Goal: Transaction & Acquisition: Purchase product/service

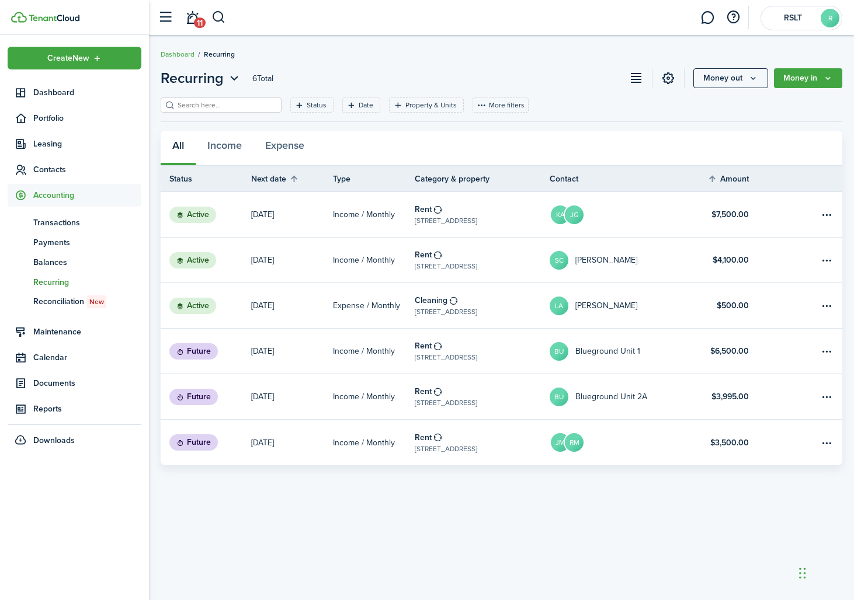
click at [499, 345] on link "Rent [STREET_ADDRESS]" at bounding box center [482, 351] width 135 height 45
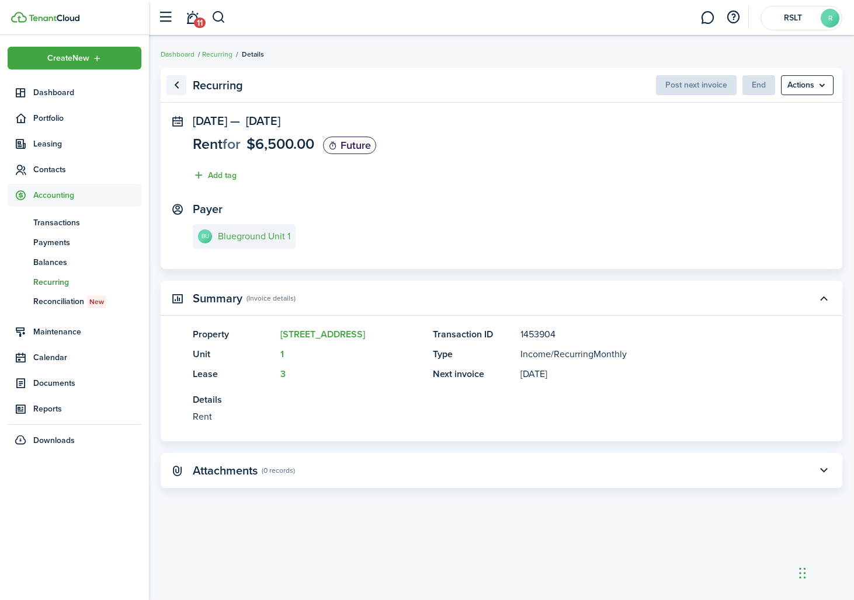
click at [178, 76] on link "Go back" at bounding box center [176, 85] width 20 height 20
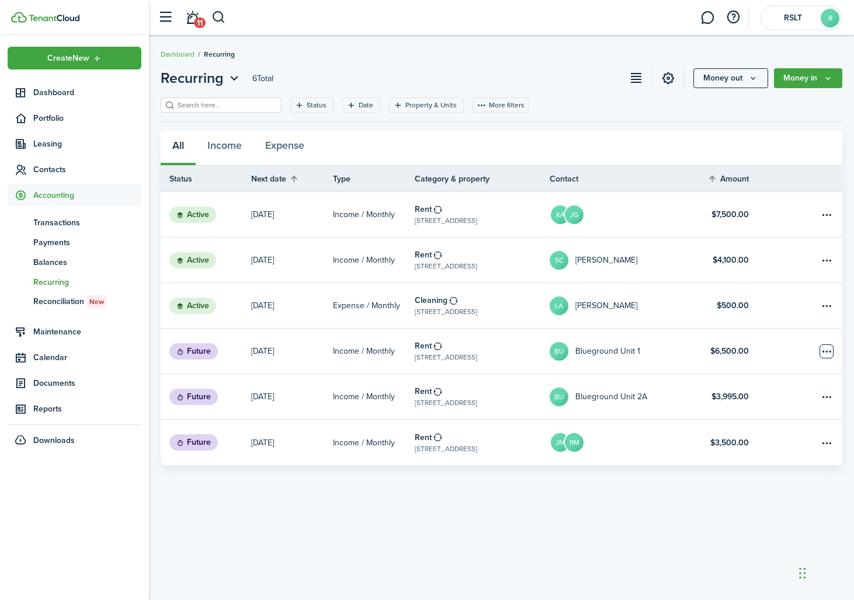
click at [826, 348] on table-menu-btn-icon "Open menu" at bounding box center [826, 352] width 14 height 14
click at [644, 360] on link "BU Blueground Unit 1" at bounding box center [617, 351] width 135 height 45
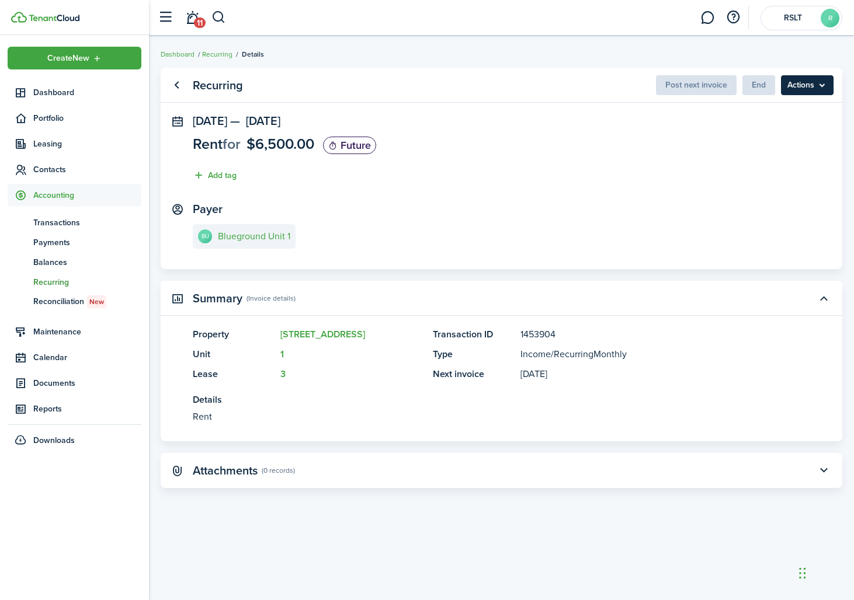
click at [815, 85] on menu-btn "Actions" at bounding box center [807, 85] width 53 height 20
click at [631, 140] on panel-main-section "[DATE] — [DATE] Rent for $6,500.00 Future Add tag" at bounding box center [501, 151] width 617 height 74
click at [644, 154] on panel-main-section "[DATE] — [DATE] Rent for $6,500.00 Future Add tag" at bounding box center [501, 151] width 617 height 74
click at [485, 193] on panel-main-body "[DATE] — [DATE] Rent for $6,500.00 Future Add tag Payer BU Blueground Unit 1" at bounding box center [502, 191] width 682 height 155
click at [380, 214] on panel-main-section "Payer BU Blueground Unit 1" at bounding box center [501, 228] width 617 height 50
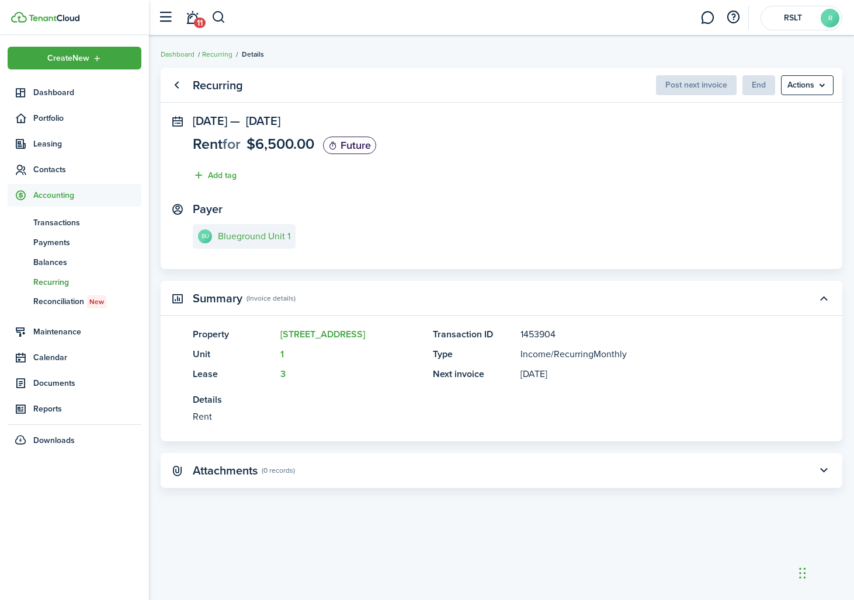
click at [291, 208] on panel-main-section "Payer BU Blueground Unit 1" at bounding box center [501, 228] width 617 height 50
click at [274, 232] on e-details-info-title "Blueground Unit 1" at bounding box center [254, 236] width 72 height 11
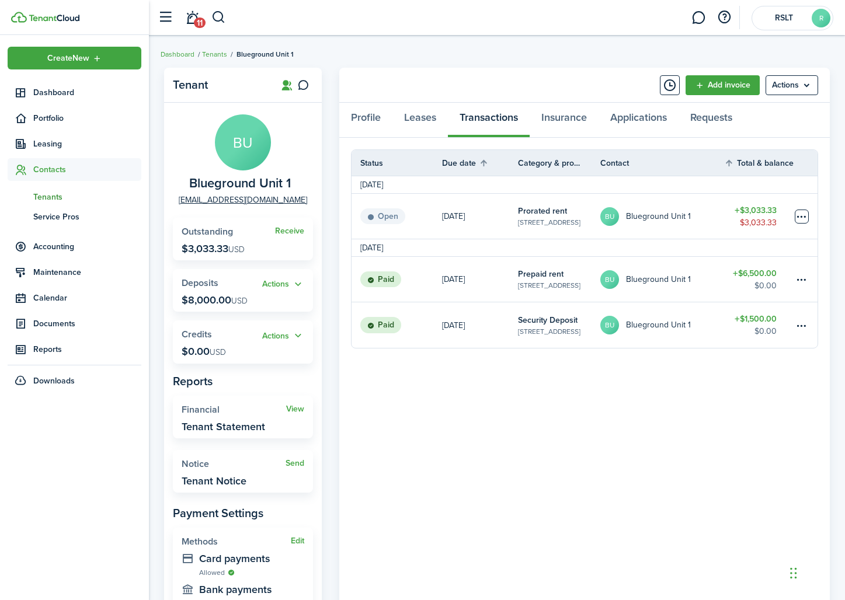
click at [804, 217] on table-menu-btn-icon at bounding box center [802, 217] width 14 height 14
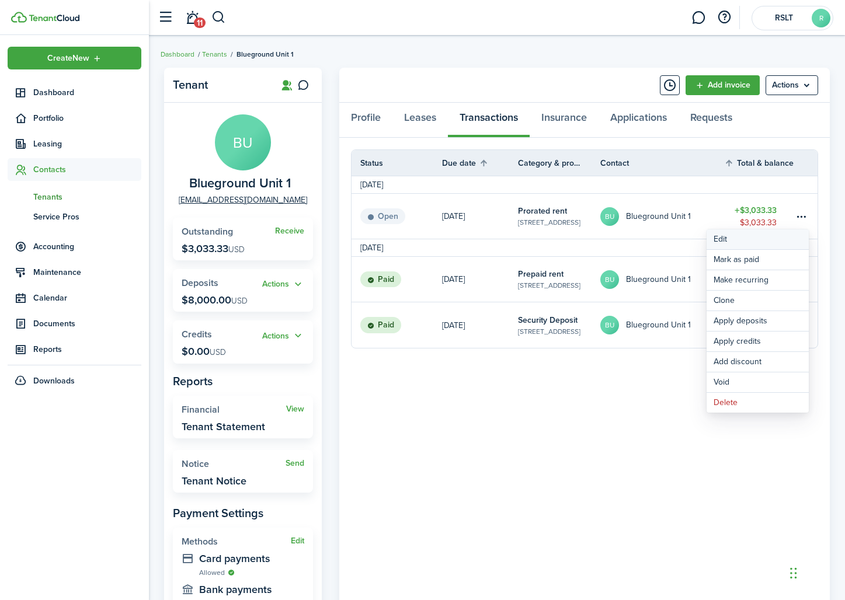
click at [774, 236] on button "Edit" at bounding box center [758, 240] width 102 height 20
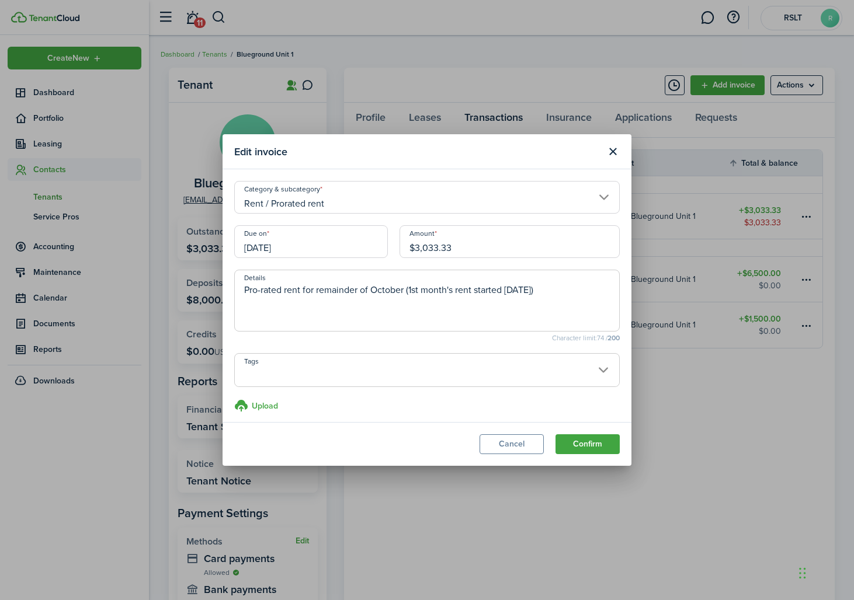
drag, startPoint x: 450, startPoint y: 248, endPoint x: 421, endPoint y: 252, distance: 28.8
click at [421, 252] on input "$3,033.33" at bounding box center [509, 241] width 220 height 33
type input "$3,250.00"
click at [543, 298] on textarea "Pro-rated rent for remainder of October (1st month's rent started [DATE])" at bounding box center [427, 304] width 384 height 42
type textarea "Pro-rated rent for remainder of October (1st month's rent started [DATE]), 15 d…"
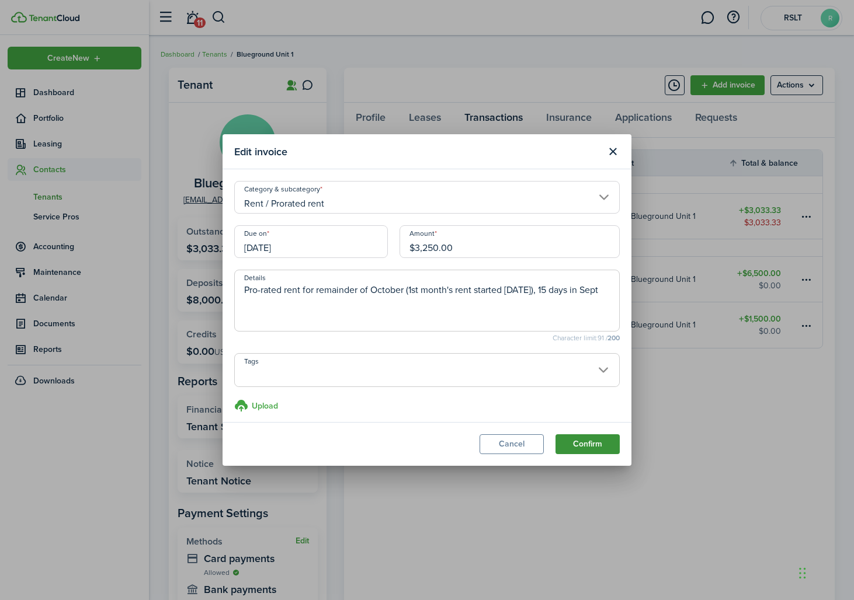
click at [589, 439] on button "Confirm" at bounding box center [587, 444] width 64 height 20
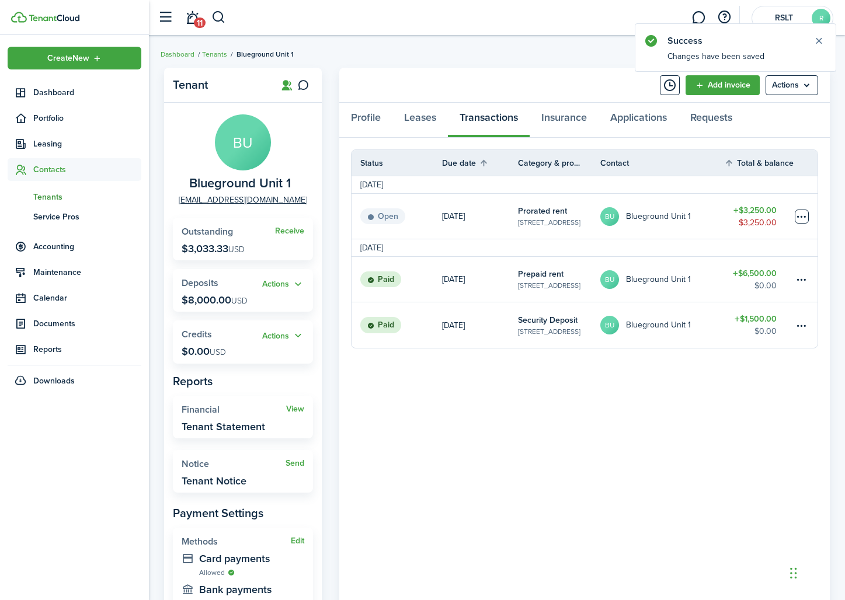
click at [806, 210] on table-menu-btn-icon at bounding box center [802, 217] width 14 height 14
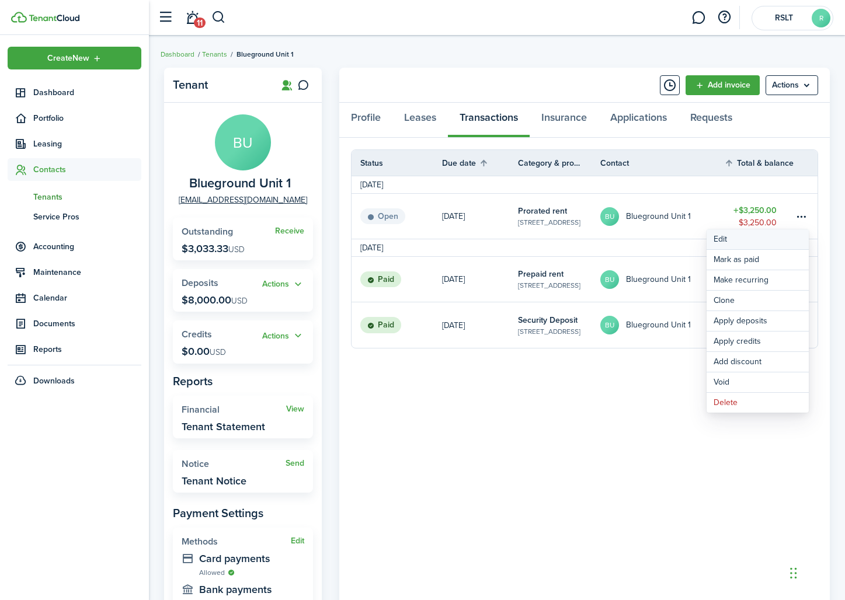
click at [744, 246] on button "Edit" at bounding box center [758, 240] width 102 height 20
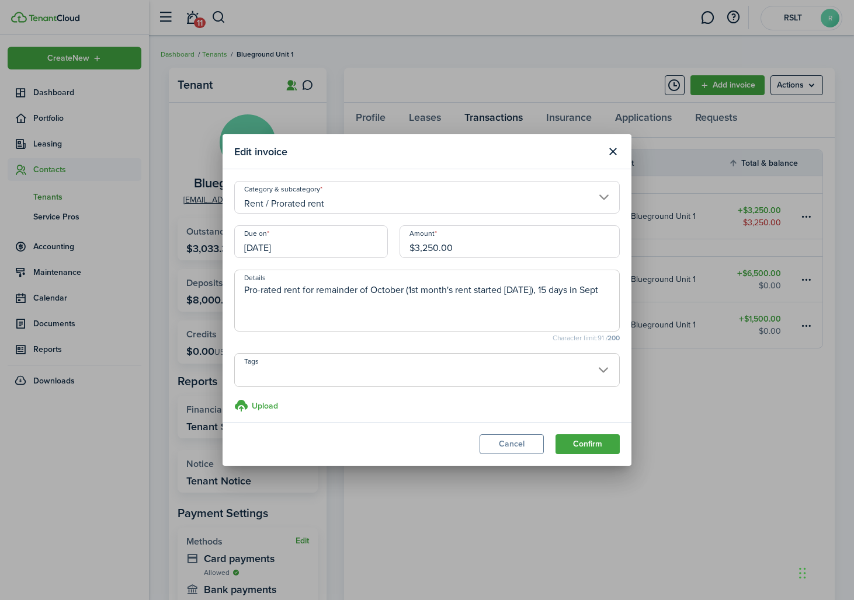
click at [337, 250] on input "[DATE]" at bounding box center [311, 241] width 154 height 33
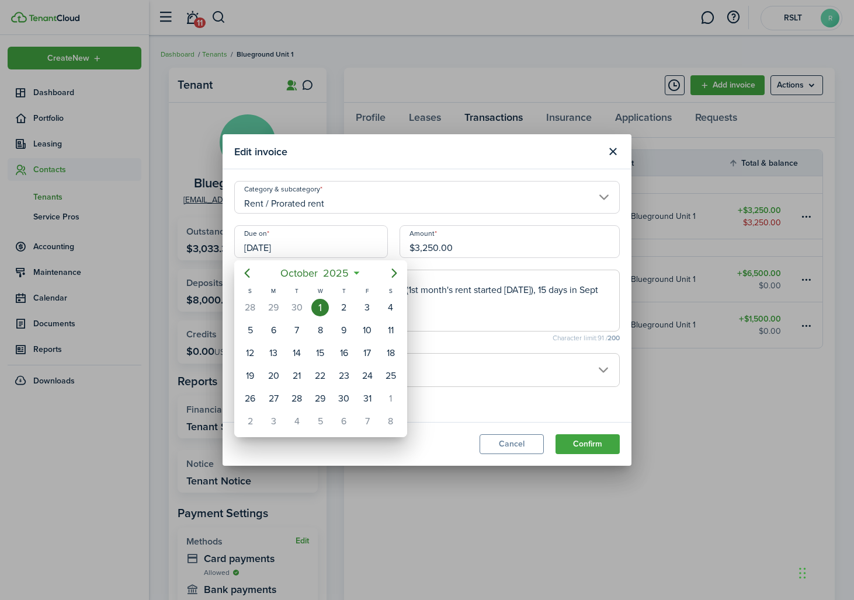
click at [516, 242] on div at bounding box center [427, 300] width 1041 height 787
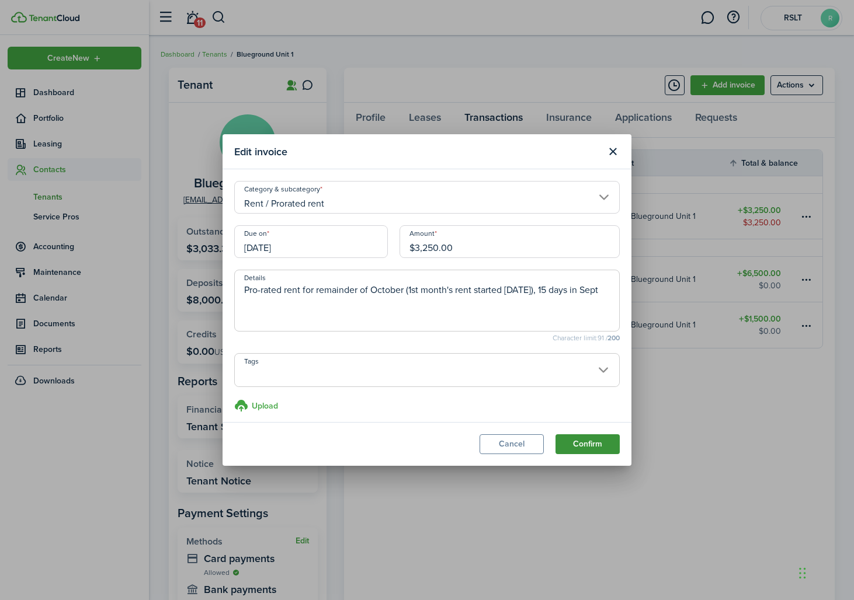
click at [582, 444] on button "Confirm" at bounding box center [587, 444] width 64 height 20
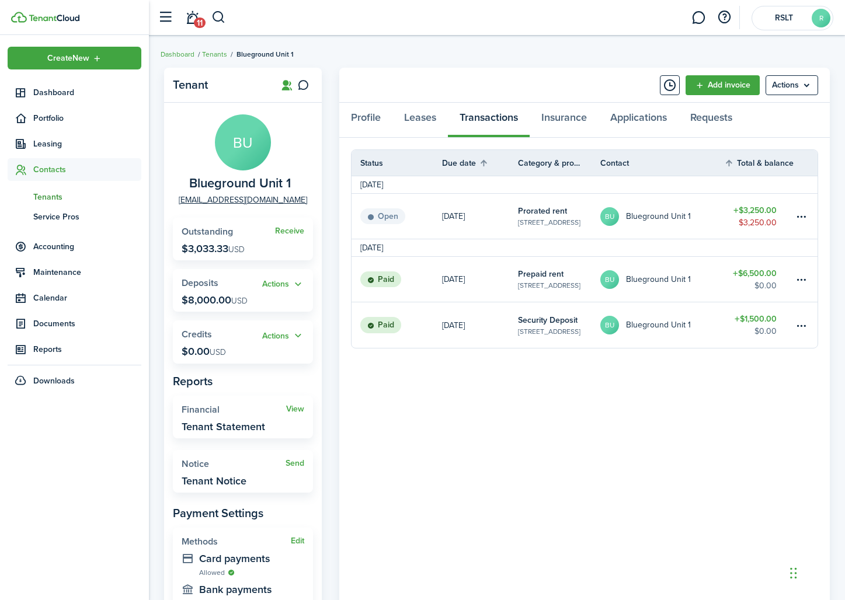
click at [556, 98] on panel-main-header "Add invoice Actions" at bounding box center [584, 85] width 491 height 35
click at [61, 172] on span "Contacts" at bounding box center [87, 170] width 108 height 12
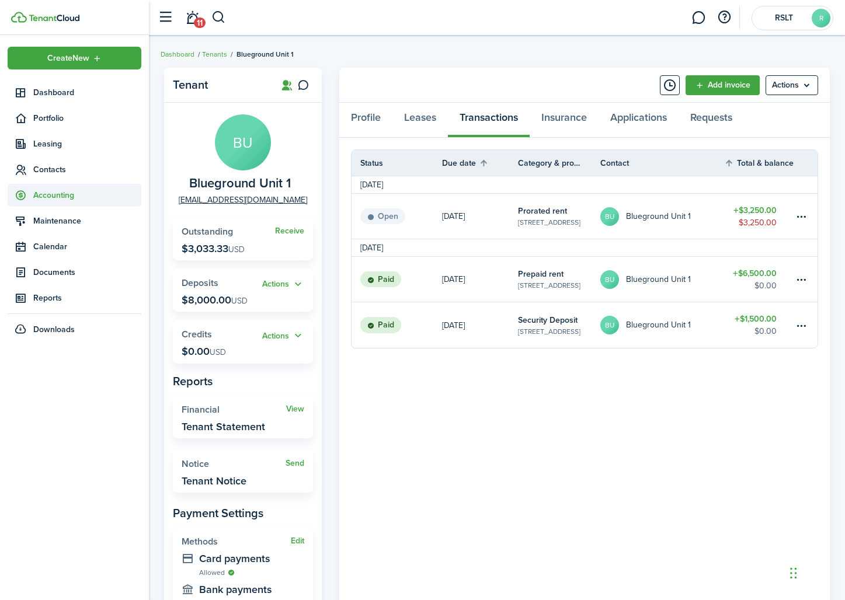
click at [69, 190] on span "Accounting" at bounding box center [87, 195] width 108 height 12
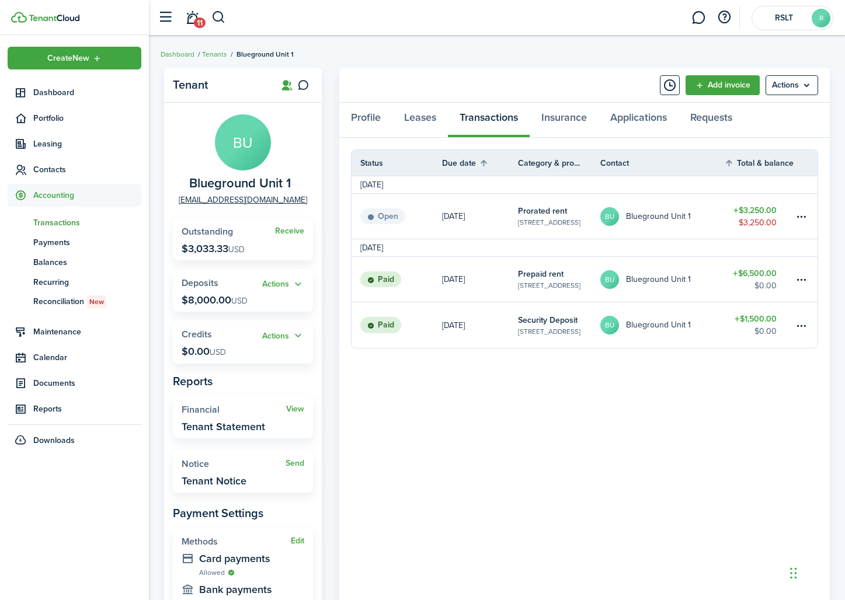
click at [68, 221] on span "Transactions" at bounding box center [87, 223] width 108 height 12
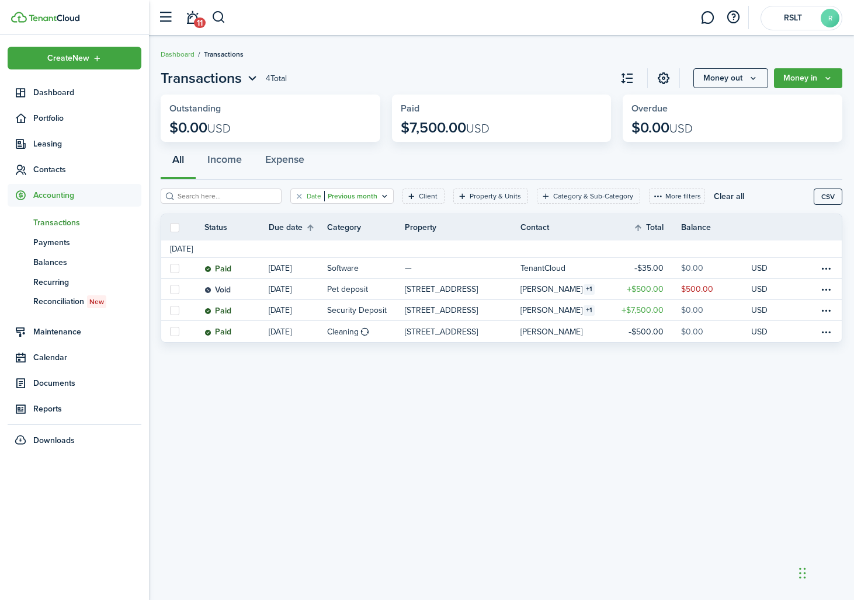
click at [355, 199] on filter-tag-value "Previous month" at bounding box center [350, 196] width 53 height 11
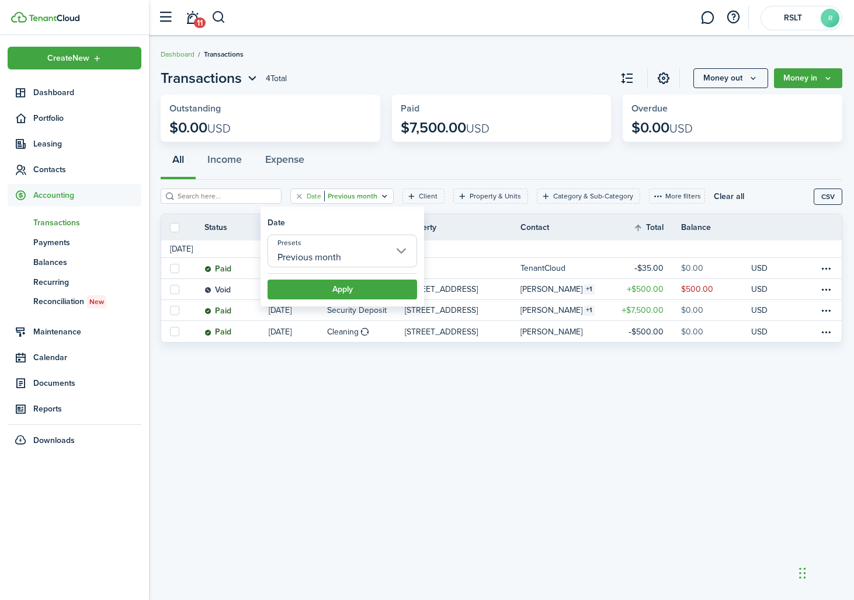
click at [357, 257] on input "Previous month" at bounding box center [342, 251] width 150 height 33
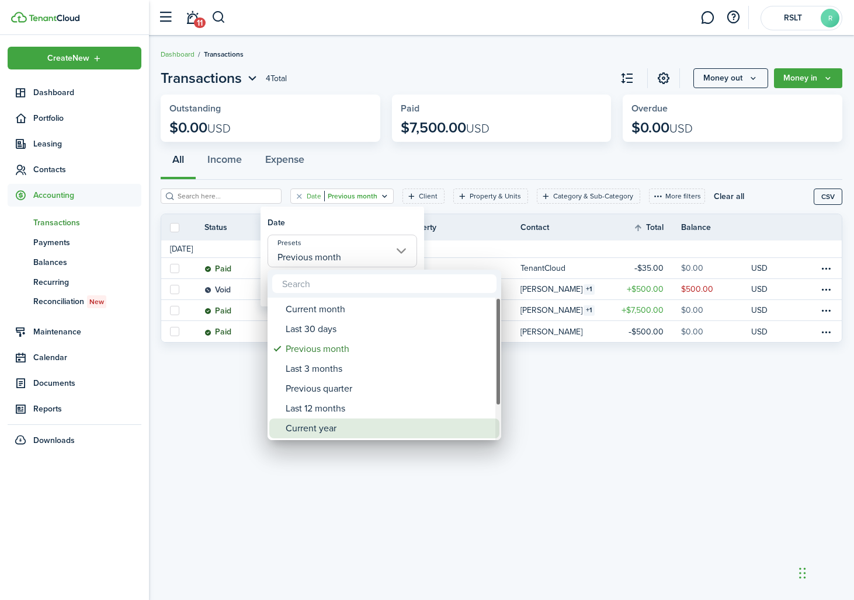
click at [338, 424] on div "Current year" at bounding box center [389, 429] width 207 height 20
type input "Current year"
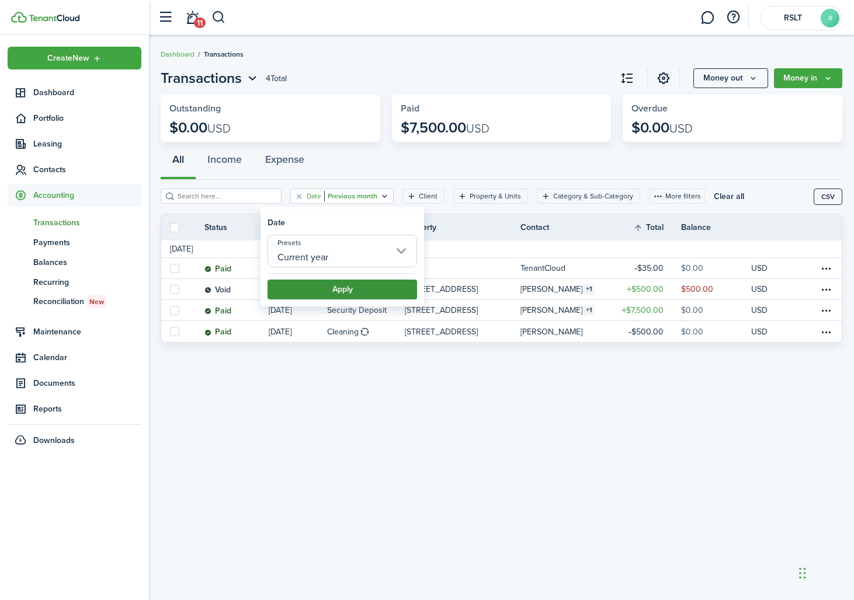
click at [316, 292] on button "Apply" at bounding box center [342, 290] width 150 height 20
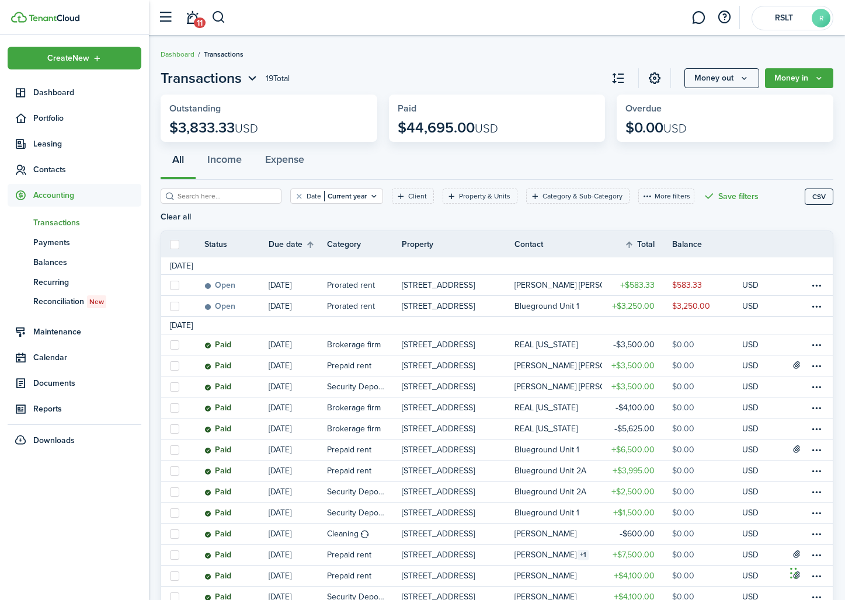
click at [67, 223] on span "Transactions" at bounding box center [87, 223] width 108 height 12
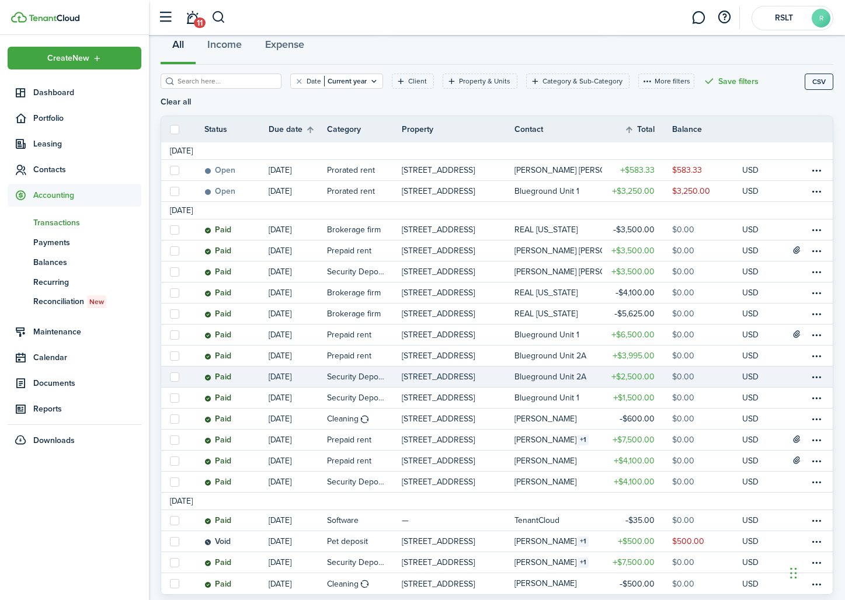
scroll to position [131, 0]
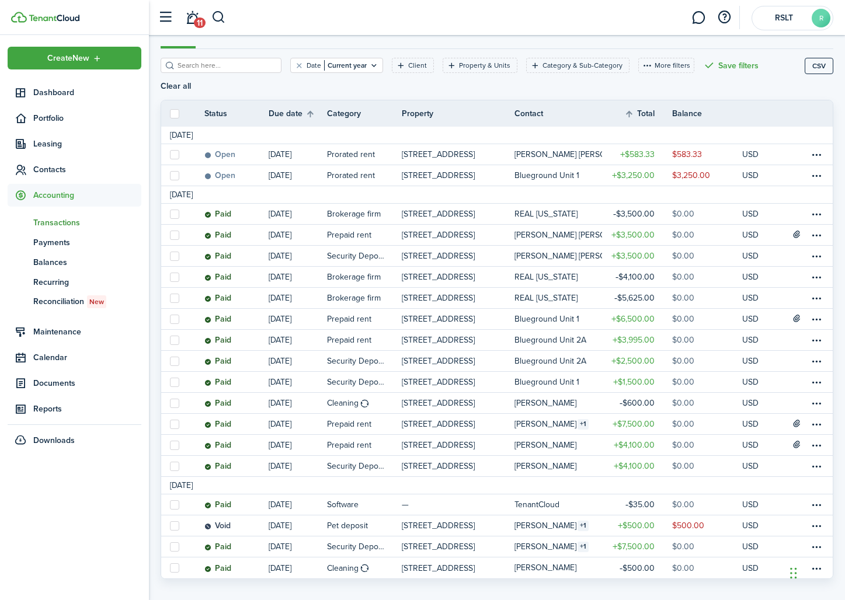
click at [343, 107] on th "Category" at bounding box center [364, 113] width 75 height 12
click at [273, 71] on filter-search at bounding box center [221, 65] width 121 height 15
click at [260, 68] on input "search" at bounding box center [226, 65] width 103 height 11
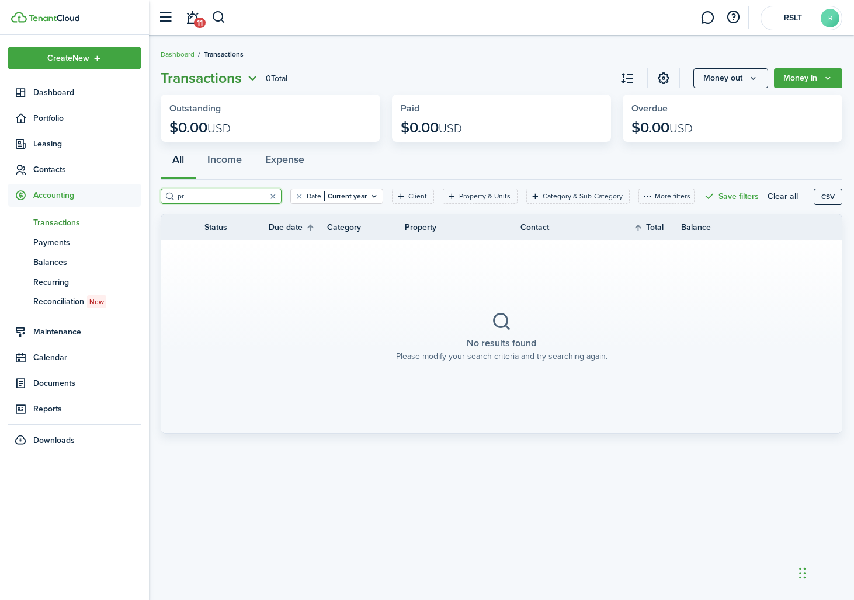
type input "p"
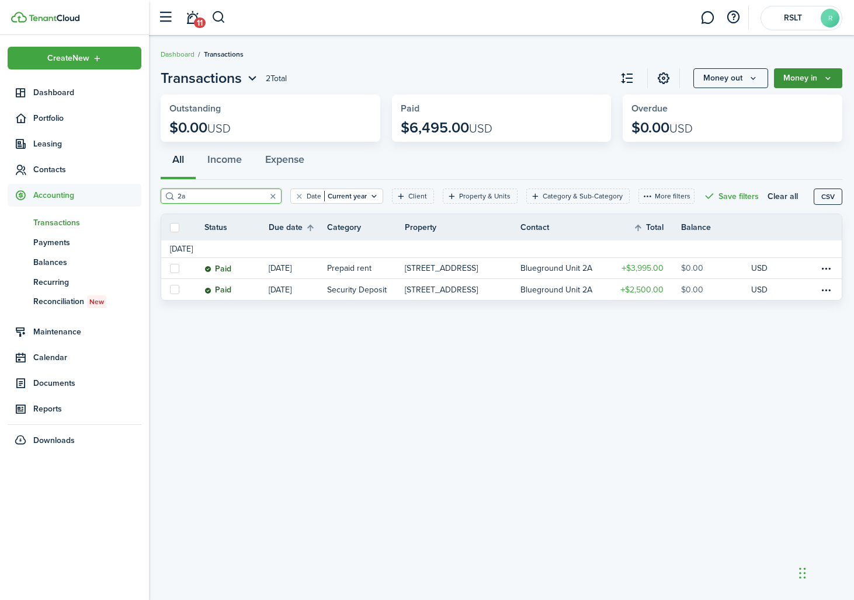
type input "2a"
click at [806, 82] on button "Money in" at bounding box center [808, 78] width 68 height 20
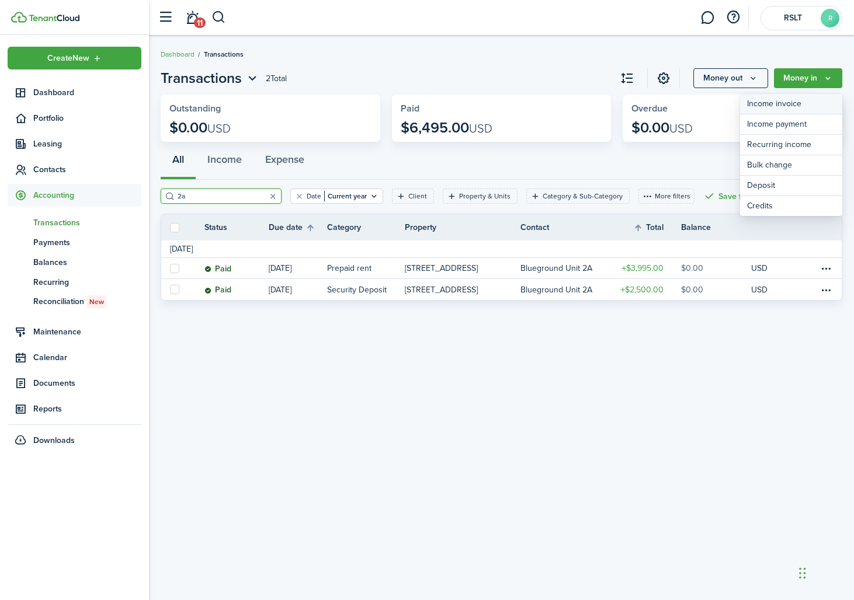
click at [794, 113] on link "Income invoice" at bounding box center [791, 104] width 102 height 20
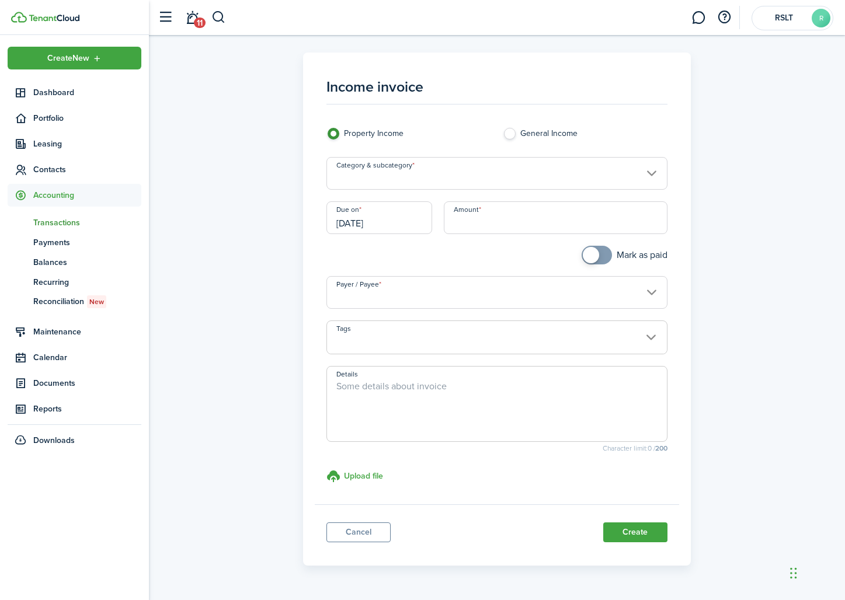
click at [457, 178] on input "Category & subcategory" at bounding box center [496, 173] width 341 height 33
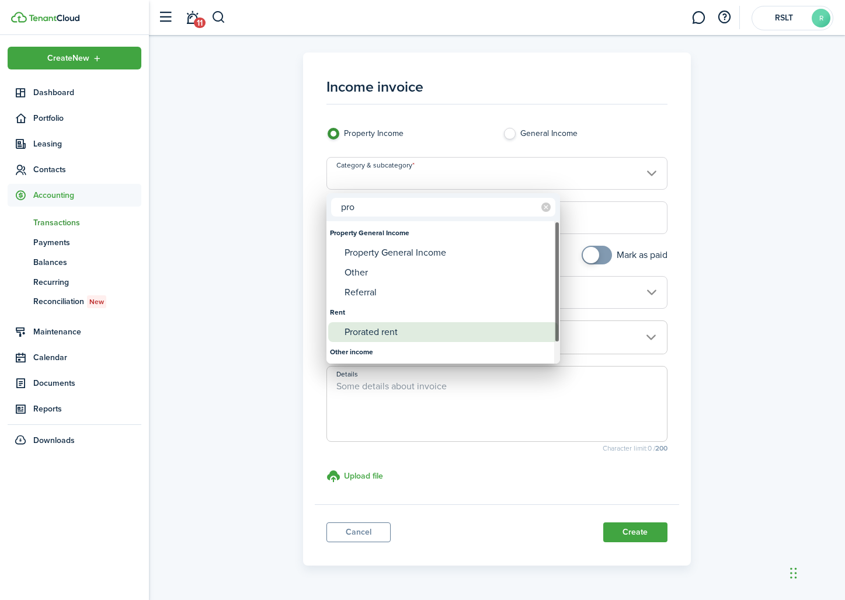
type input "pro"
click at [392, 329] on div "Prorated rent" at bounding box center [448, 332] width 207 height 20
type input "Rent / Prorated rent"
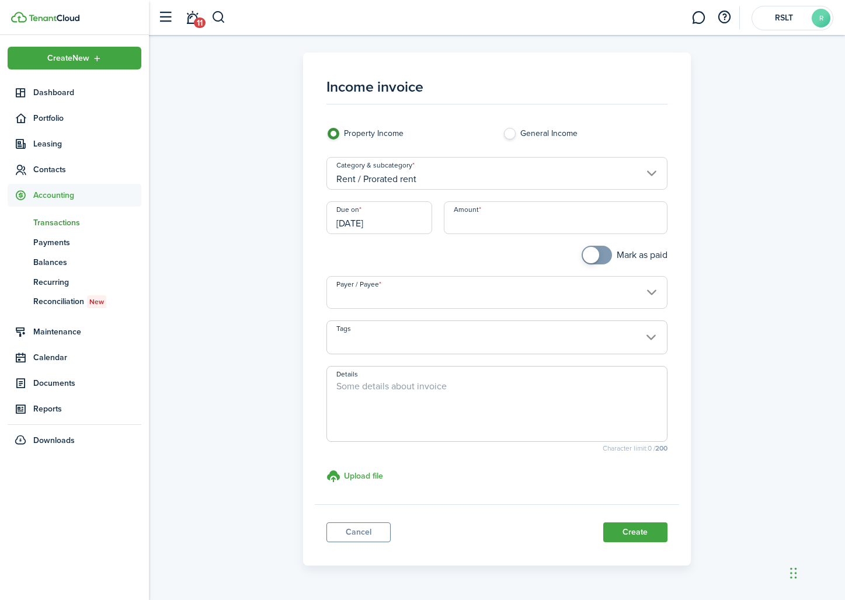
click at [397, 224] on input "[DATE]" at bounding box center [379, 217] width 106 height 33
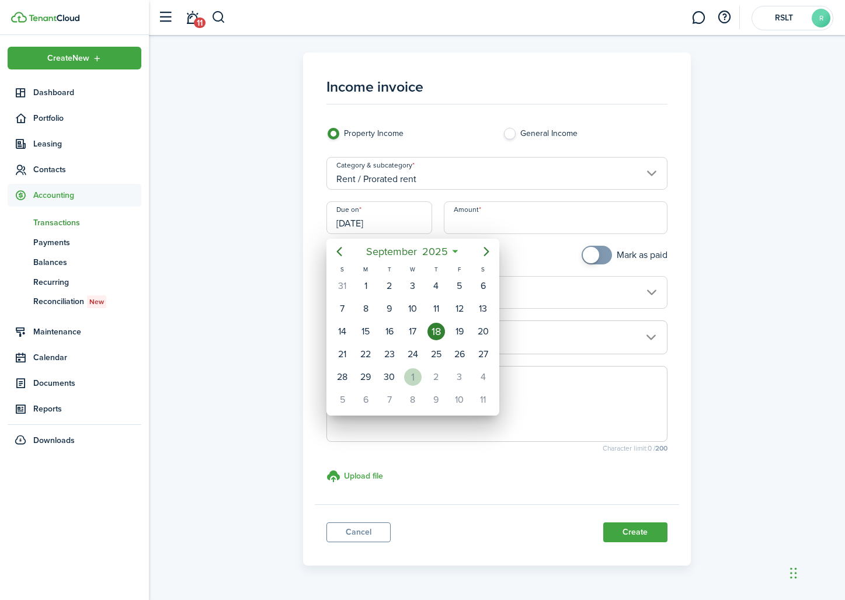
click at [415, 376] on div "1" at bounding box center [413, 377] width 18 height 18
type input "[DATE]"
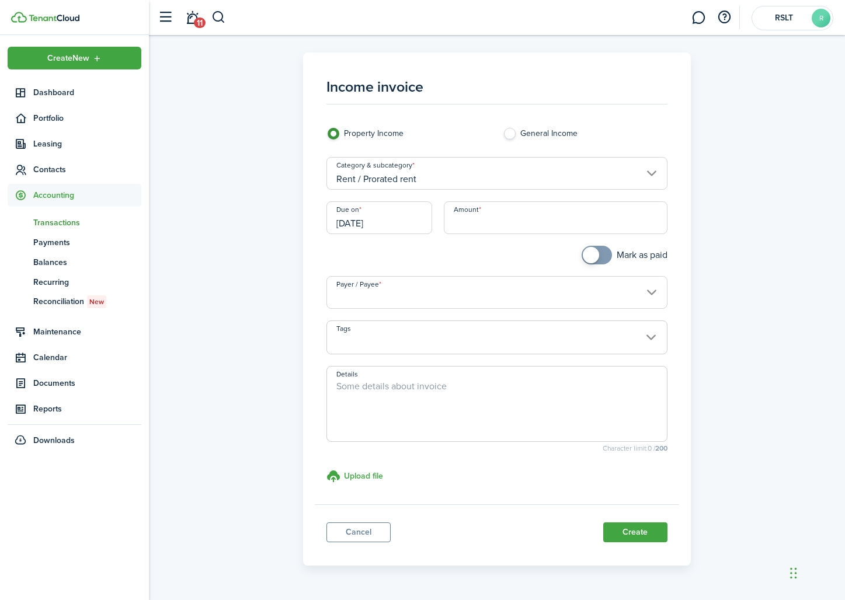
click at [468, 230] on input "Amount" at bounding box center [555, 217] width 223 height 33
click at [398, 297] on input "Payer / Payee" at bounding box center [496, 292] width 341 height 33
type input "$1,997.50"
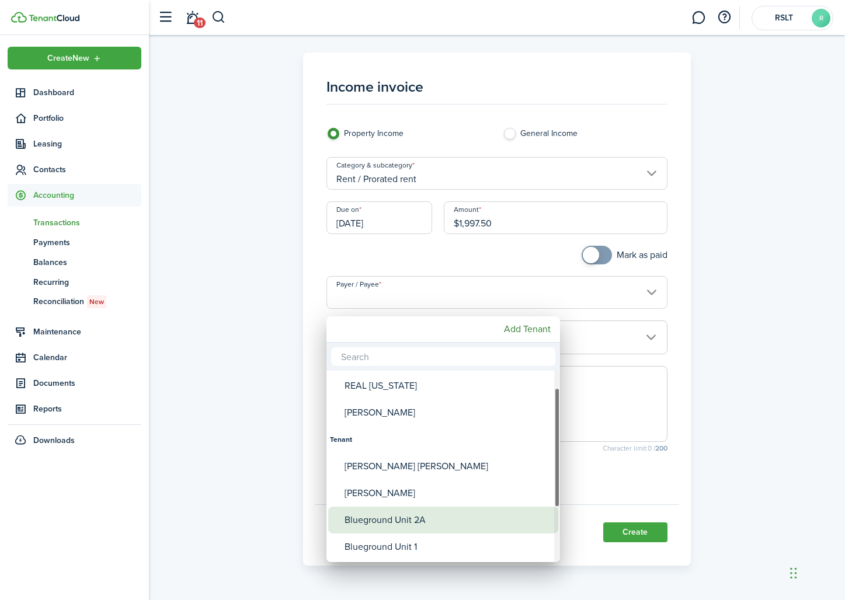
click at [417, 521] on div "Blueground Unit 2A" at bounding box center [448, 520] width 207 height 27
type input "Blueground Unit 2A"
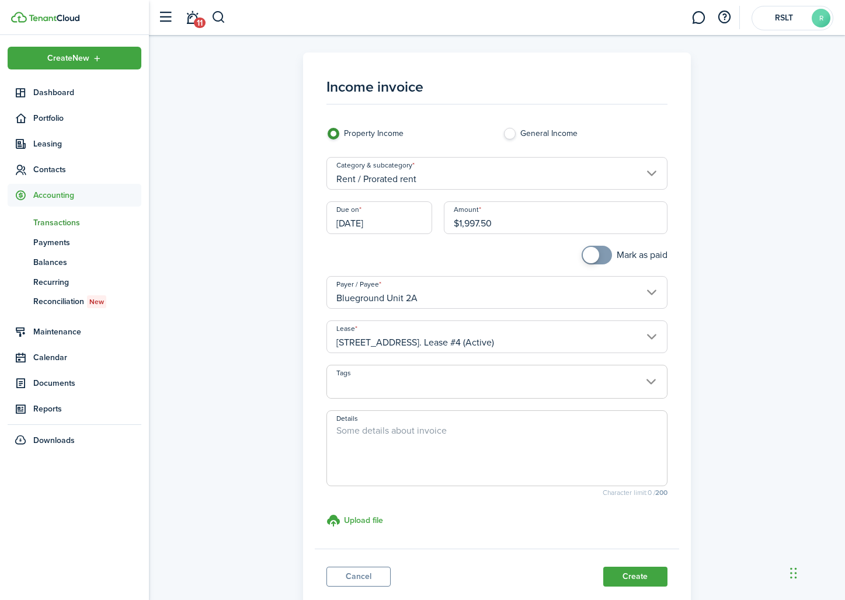
click at [387, 434] on textarea "Details" at bounding box center [497, 452] width 340 height 56
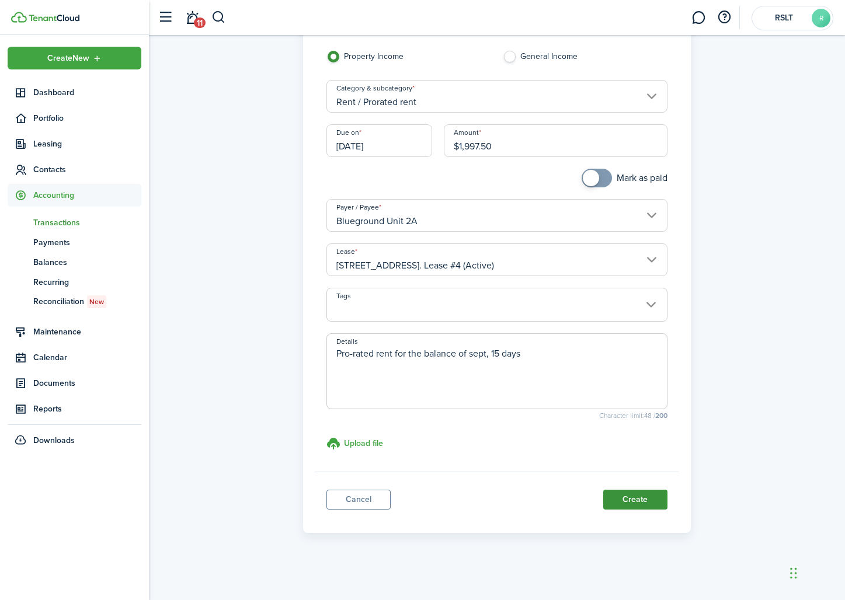
type textarea "Pro-rated rent for the balance of sept, 15 days"
click at [642, 503] on button "Create" at bounding box center [635, 500] width 64 height 20
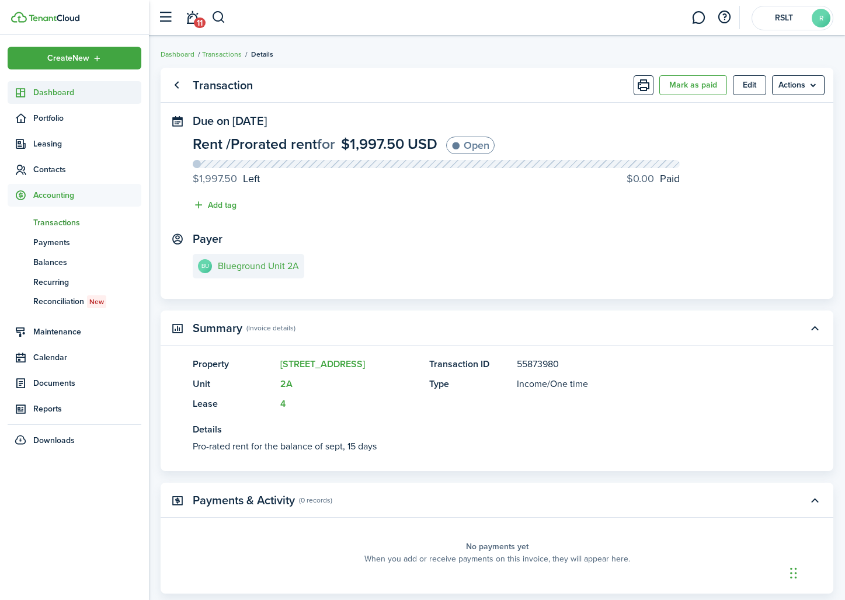
click at [79, 100] on link "Dashboard" at bounding box center [75, 92] width 134 height 23
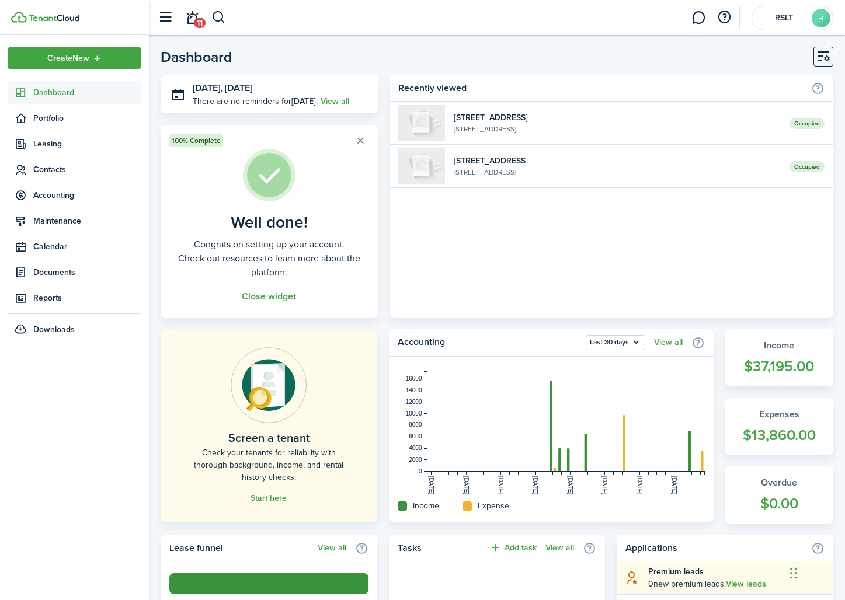
click at [62, 95] on span "Dashboard" at bounding box center [87, 92] width 108 height 12
